Goal: Find specific page/section: Find specific page/section

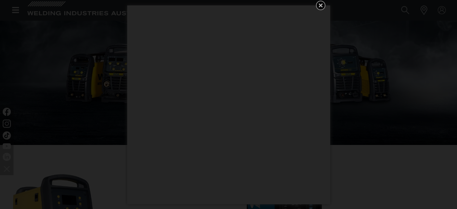
scroll to position [34, 0]
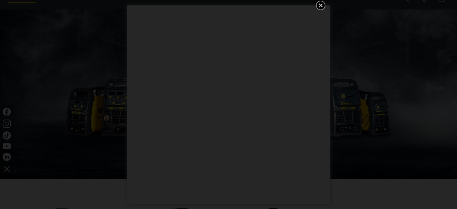
click at [319, 3] on icon "Get 5 WIA Welding Guides Free!" at bounding box center [320, 5] width 8 height 8
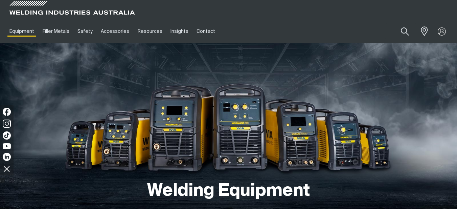
scroll to position [0, 0]
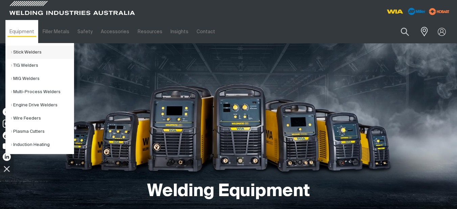
click at [33, 49] on link "Stick Welders" at bounding box center [42, 52] width 63 height 13
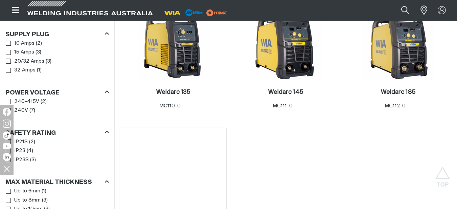
scroll to position [372, 0]
